Goal: Information Seeking & Learning: Learn about a topic

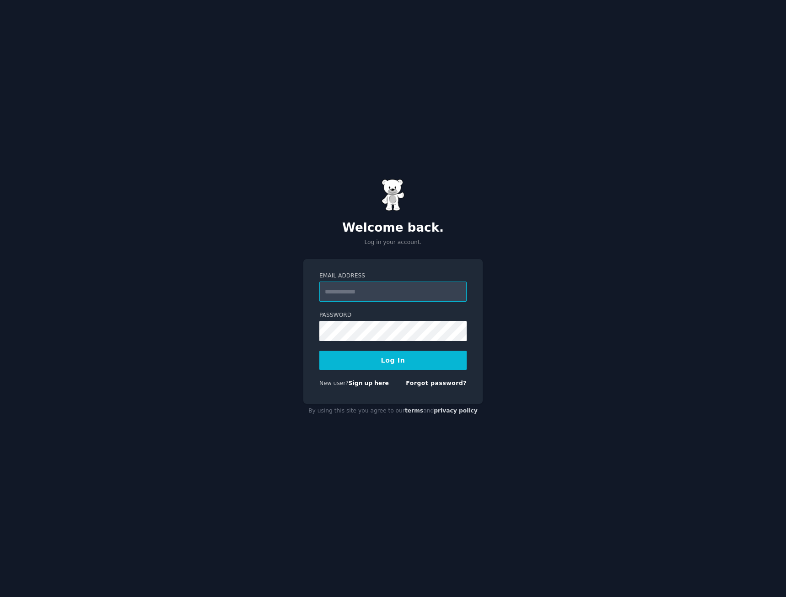
drag, startPoint x: 366, startPoint y: 292, endPoint x: 361, endPoint y: 292, distance: 5.0
click at [366, 292] on input "Email Address" at bounding box center [392, 292] width 147 height 20
type input "*"
type input "**********"
click at [319, 351] on button "Log In" at bounding box center [392, 360] width 147 height 19
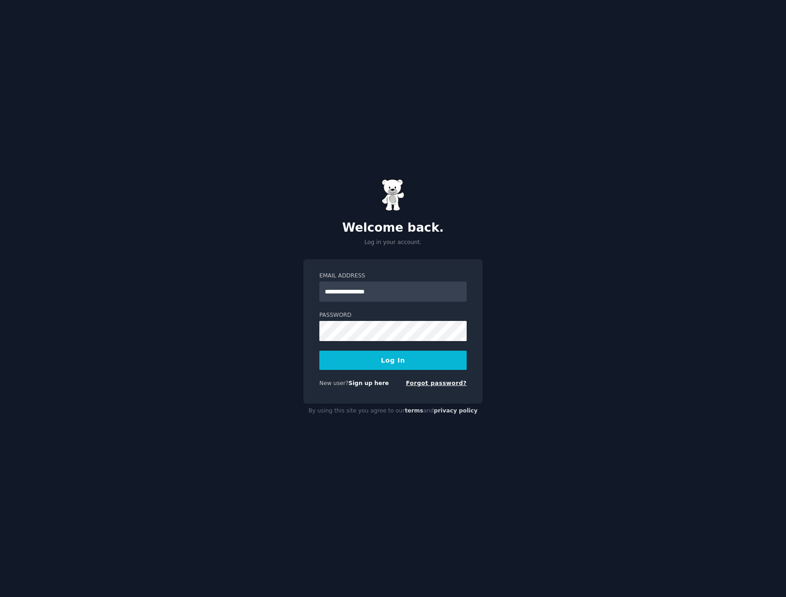
drag, startPoint x: 638, startPoint y: 423, endPoint x: 454, endPoint y: 380, distance: 189.0
click at [638, 423] on div "**********" at bounding box center [393, 298] width 786 height 597
click at [286, 328] on div "**********" at bounding box center [393, 298] width 786 height 597
click at [319, 351] on button "Log In" at bounding box center [392, 360] width 147 height 19
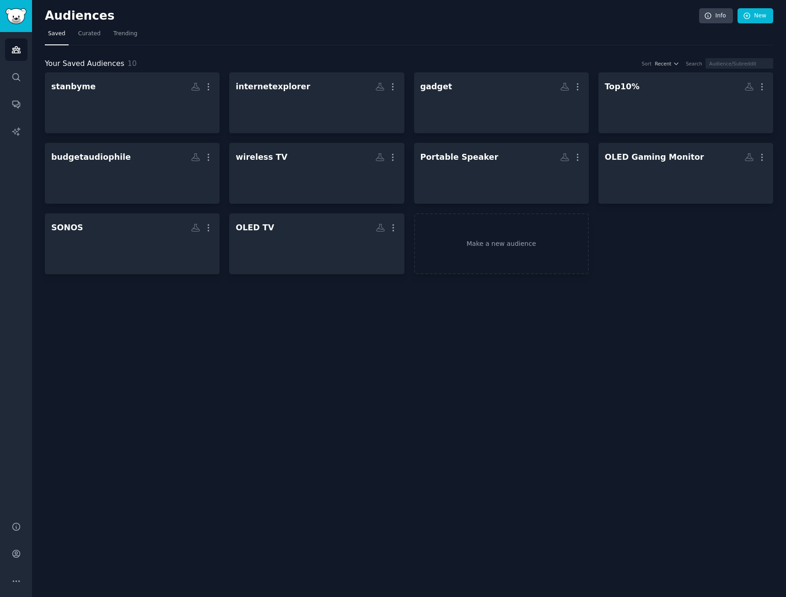
click at [530, 373] on div "Audiences Info New Saved Curated Trending Your Saved Audiences 10 Sort Recent S…" at bounding box center [409, 298] width 754 height 597
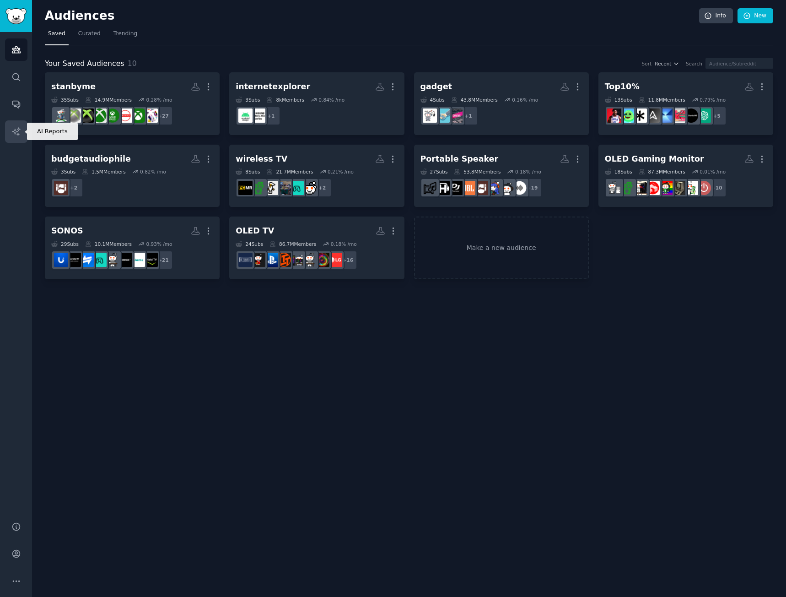
click at [21, 131] on link "AI Reports" at bounding box center [16, 131] width 22 height 22
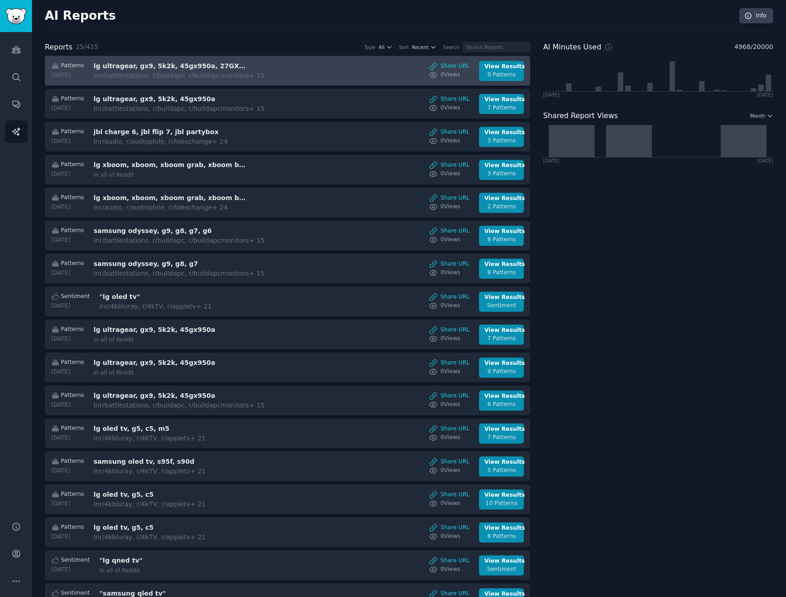
click at [301, 69] on div "Patterns [DATE] lg ultragear, gx9, 5k2k, 45gx950a, 27GX790A In r/battlestations…" at bounding box center [288, 71] width 476 height 20
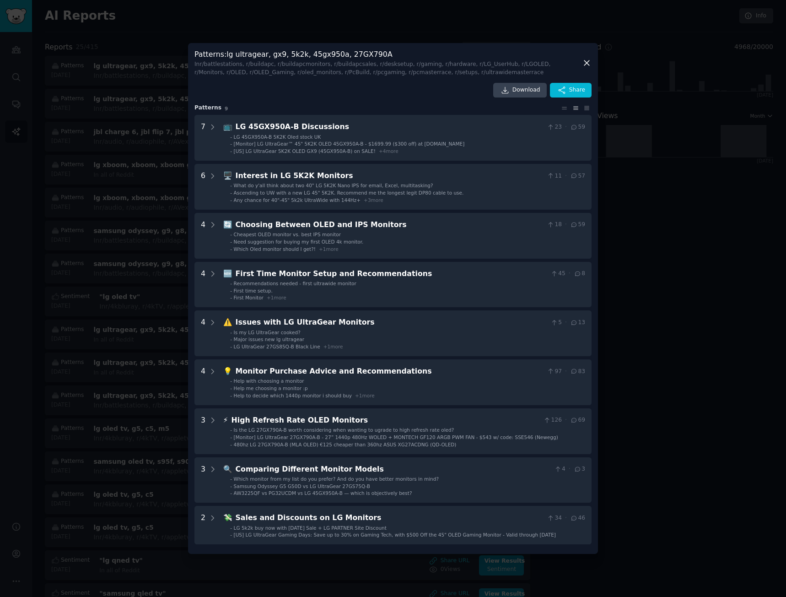
click at [589, 62] on icon at bounding box center [587, 63] width 10 height 10
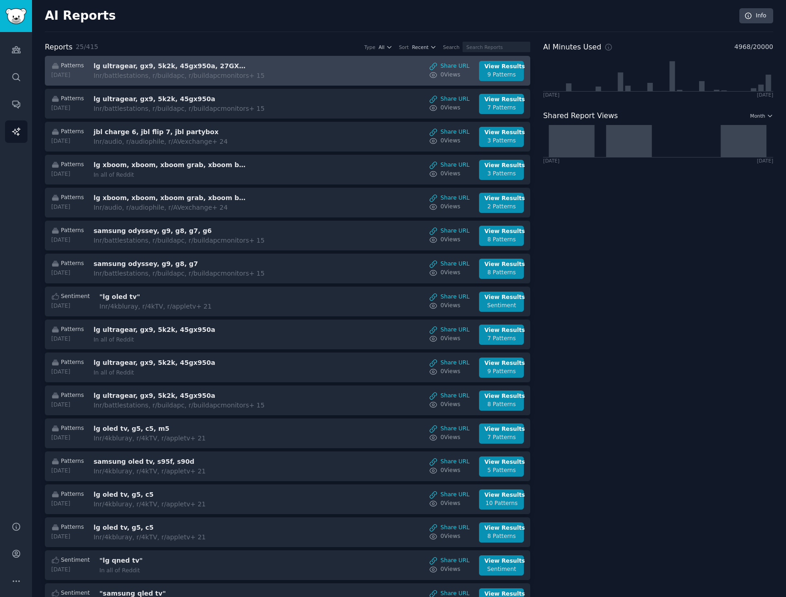
click at [138, 66] on h3 "lg ultragear, gx9, 5k2k, 45gx950a, 27GX790A" at bounding box center [170, 66] width 154 height 10
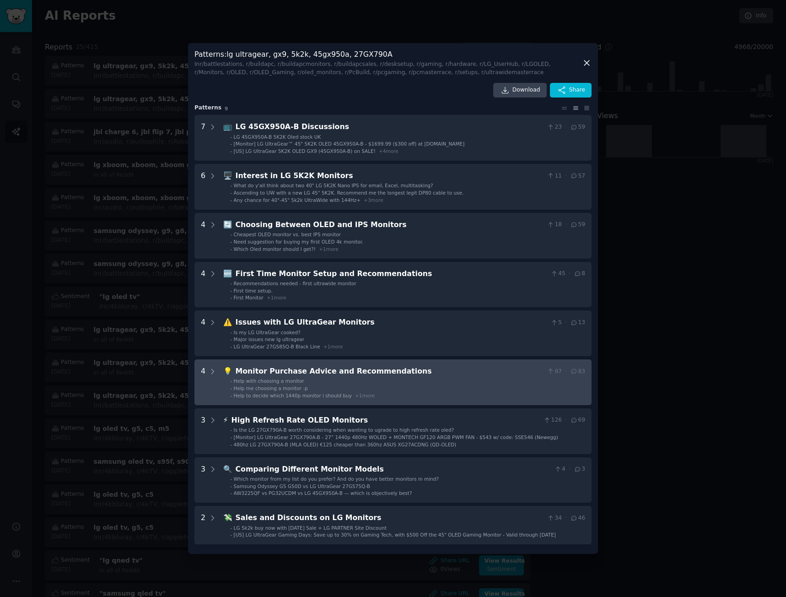
click at [398, 396] on li "- Help to decide which 1440p monitor i should buy + 1 more" at bounding box center [407, 395] width 355 height 6
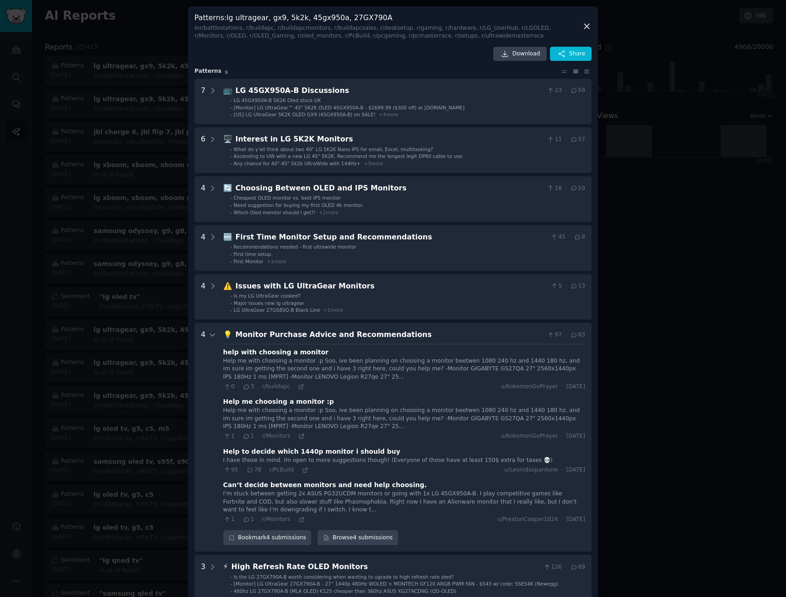
scroll to position [110, 0]
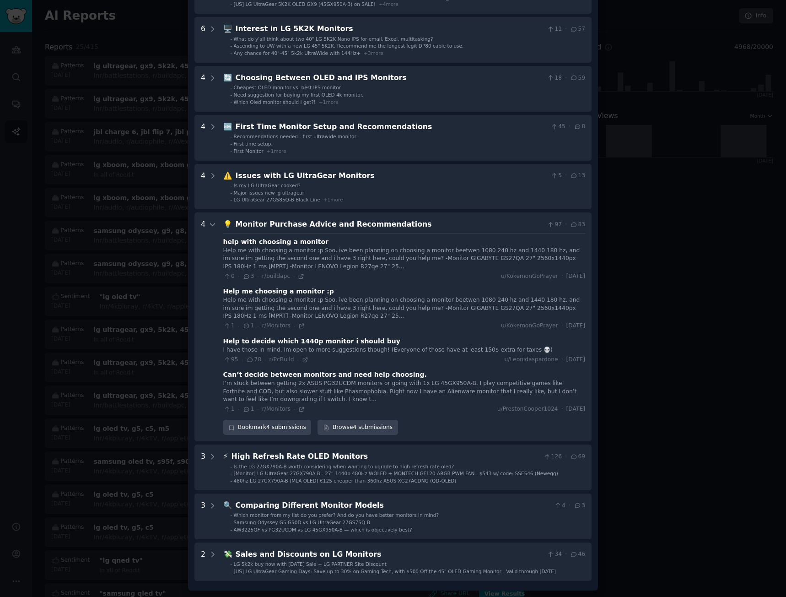
click at [412, 222] on div "Monitor Purchase Advice and Recommendations" at bounding box center [390, 224] width 308 height 11
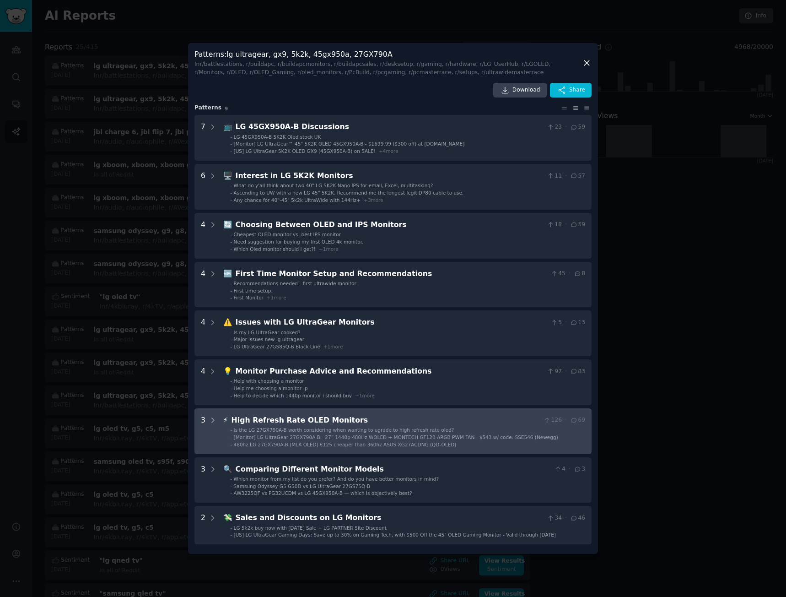
click at [397, 427] on span "Is the LG 27GX790A-B worth considering when wanting to ugrade to high refresh r…" at bounding box center [344, 429] width 221 height 5
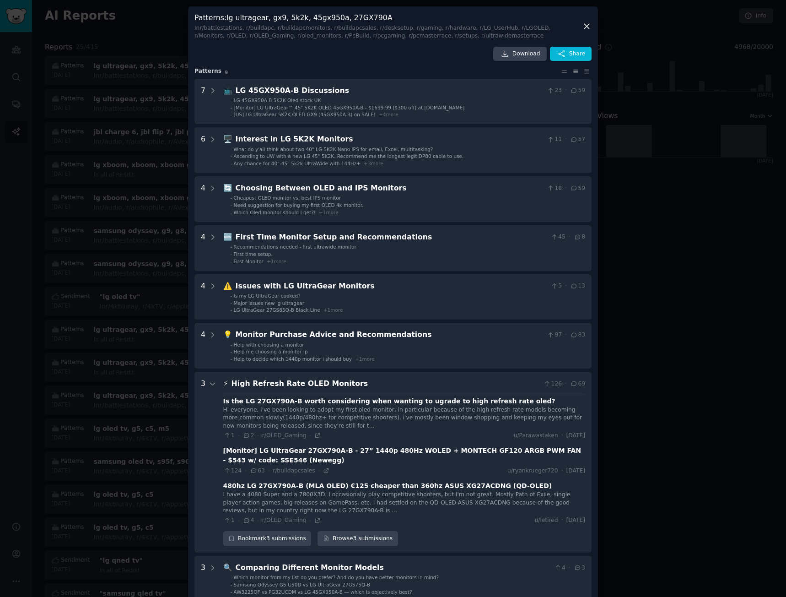
scroll to position [62, 0]
